Goal: Task Accomplishment & Management: Use online tool/utility

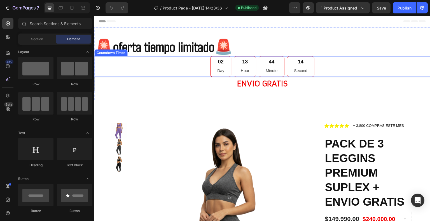
click at [250, 70] on div "13 Hour" at bounding box center [245, 66] width 22 height 21
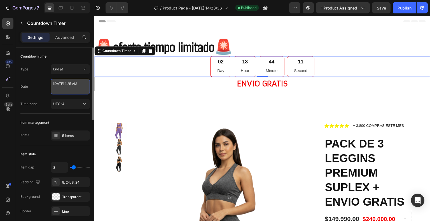
click at [67, 86] on textarea "[DATE] 1:25 AM" at bounding box center [70, 87] width 39 height 16
select select "1"
select select "25"
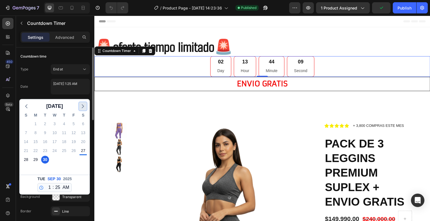
click at [81, 106] on icon "button" at bounding box center [82, 106] width 7 height 7
click at [73, 124] on div "3" at bounding box center [74, 124] width 8 height 8
type textarea "[DATE] 1:25 AM"
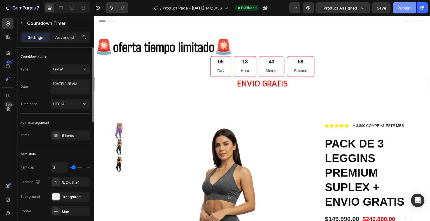
click at [405, 11] on button "Publish" at bounding box center [403, 7] width 23 height 11
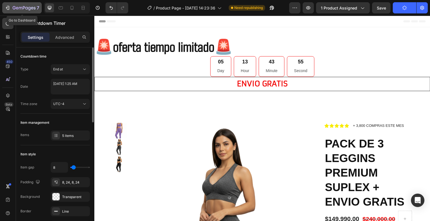
click at [20, 7] on icon "button" at bounding box center [20, 8] width 3 height 3
